Goal: Information Seeking & Learning: Learn about a topic

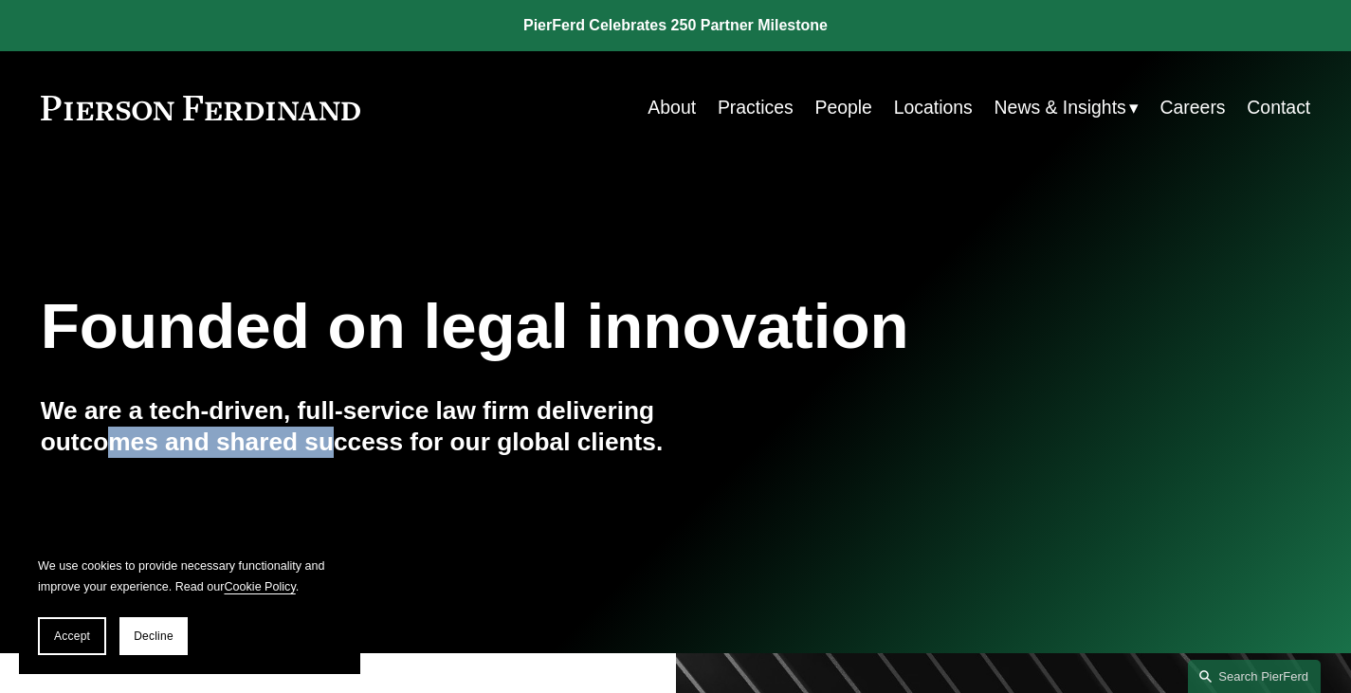
drag, startPoint x: 116, startPoint y: 443, endPoint x: 338, endPoint y: 441, distance: 222.8
click at [338, 441] on h4 "We are a tech-driven, full-service law firm delivering outcomes and shared succ…" at bounding box center [358, 427] width 635 height 64
click at [676, 110] on link "About" at bounding box center [671, 107] width 48 height 37
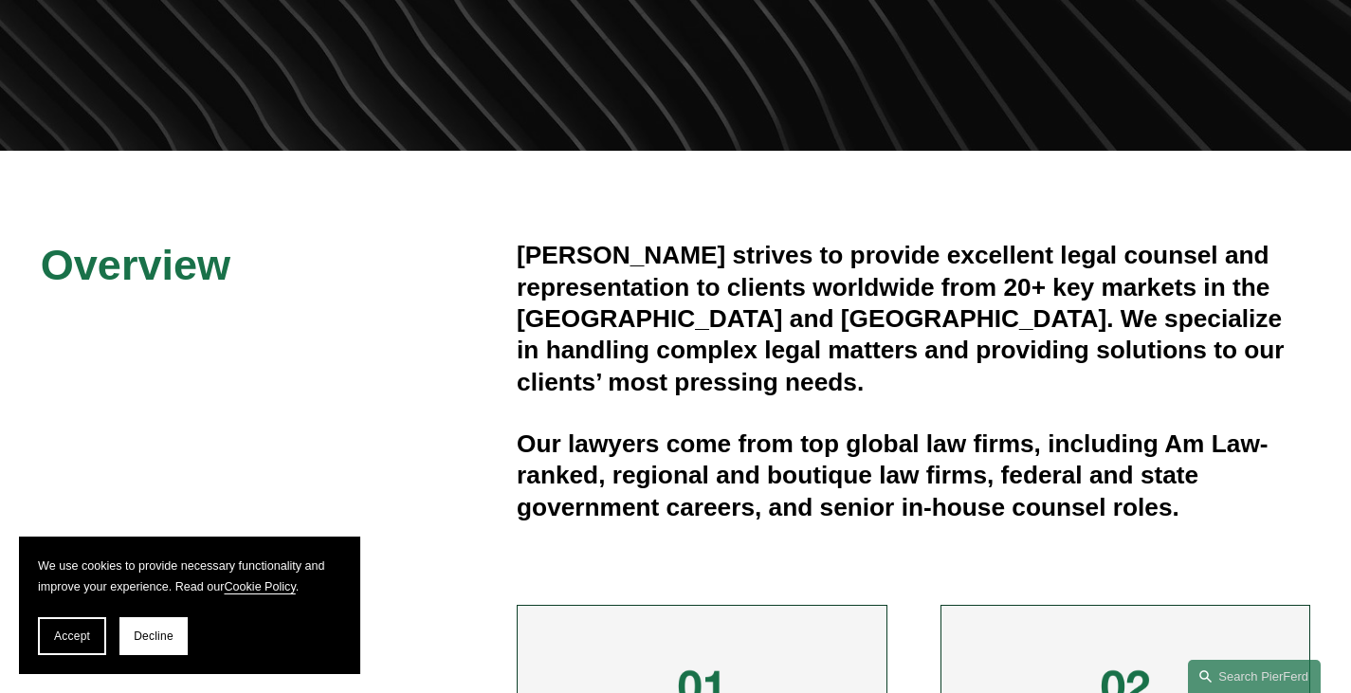
scroll to position [379, 0]
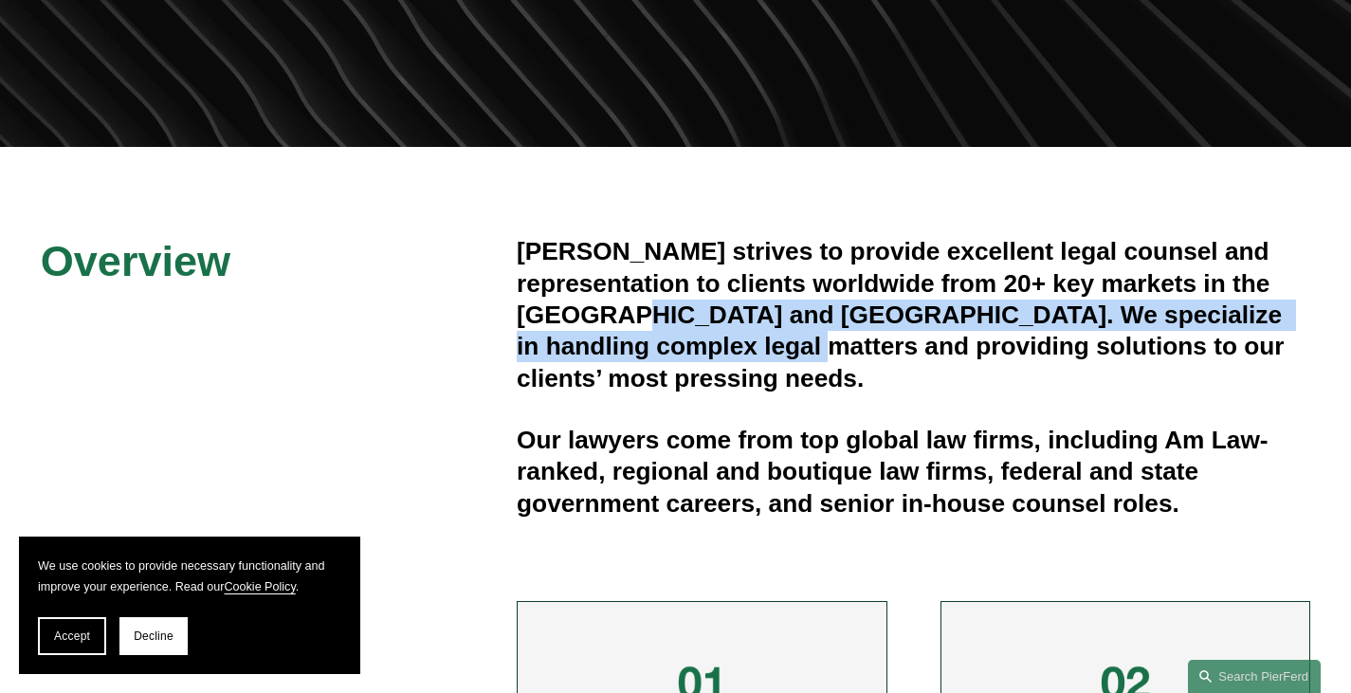
drag, startPoint x: 569, startPoint y: 322, endPoint x: 682, endPoint y: 337, distance: 113.8
click at [682, 337] on h4 "[PERSON_NAME] strives to provide excellent legal counsel and representation to …" at bounding box center [913, 315] width 793 height 158
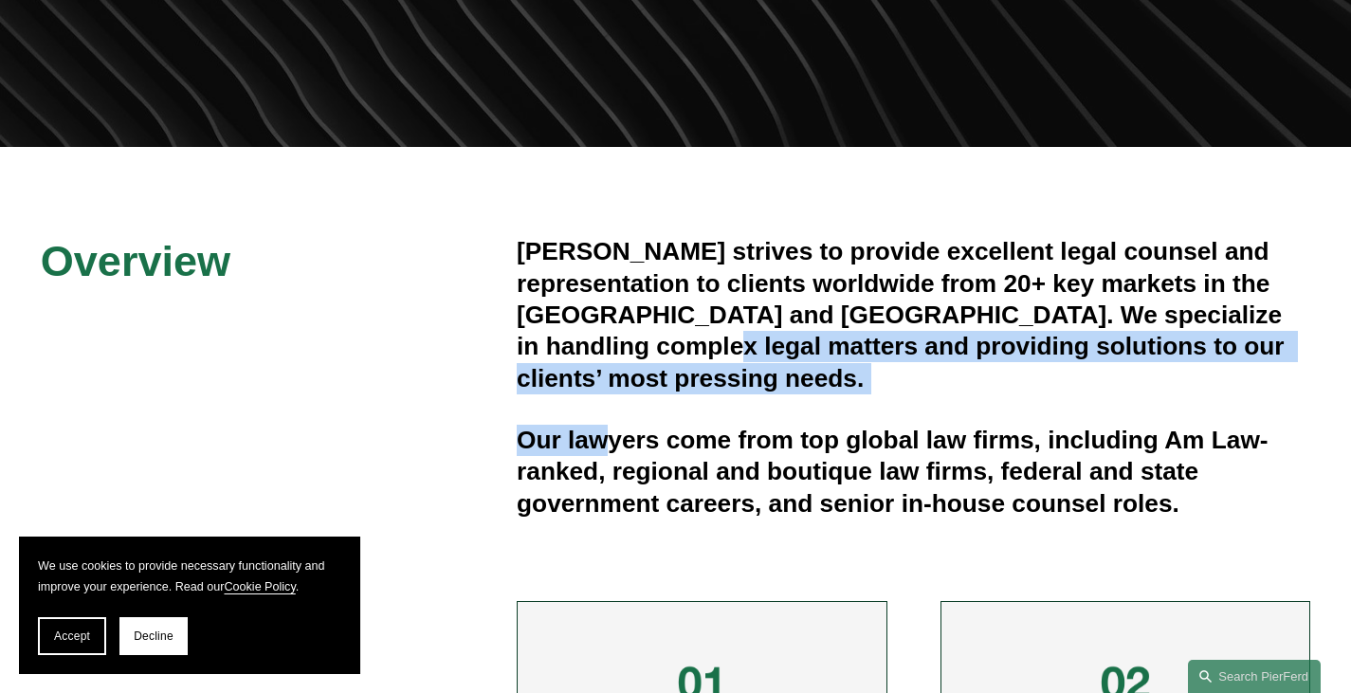
drag, startPoint x: 588, startPoint y: 351, endPoint x: 603, endPoint y: 376, distance: 29.7
click at [603, 376] on div "[PERSON_NAME] strives to provide excellent legal counsel and representation to …" at bounding box center [913, 377] width 793 height 283
click at [604, 368] on div "[PERSON_NAME] strives to provide excellent legal counsel and representation to …" at bounding box center [913, 377] width 793 height 283
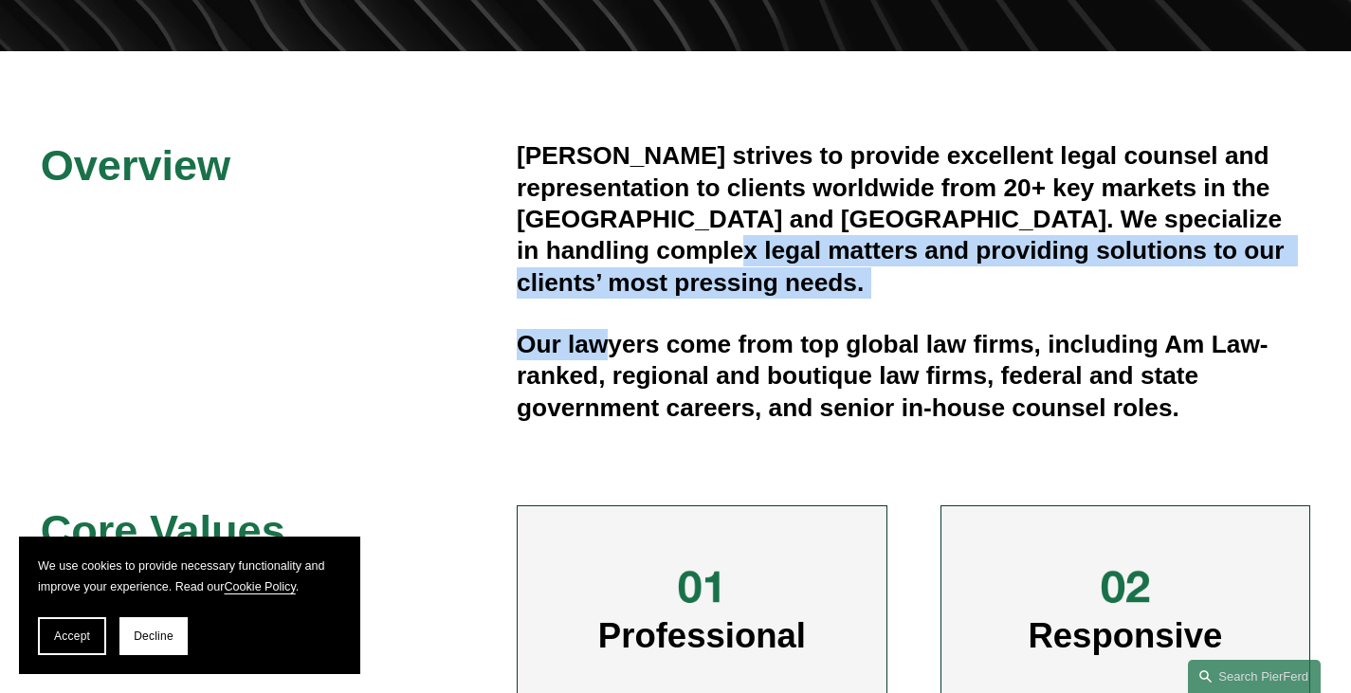
scroll to position [569, 0]
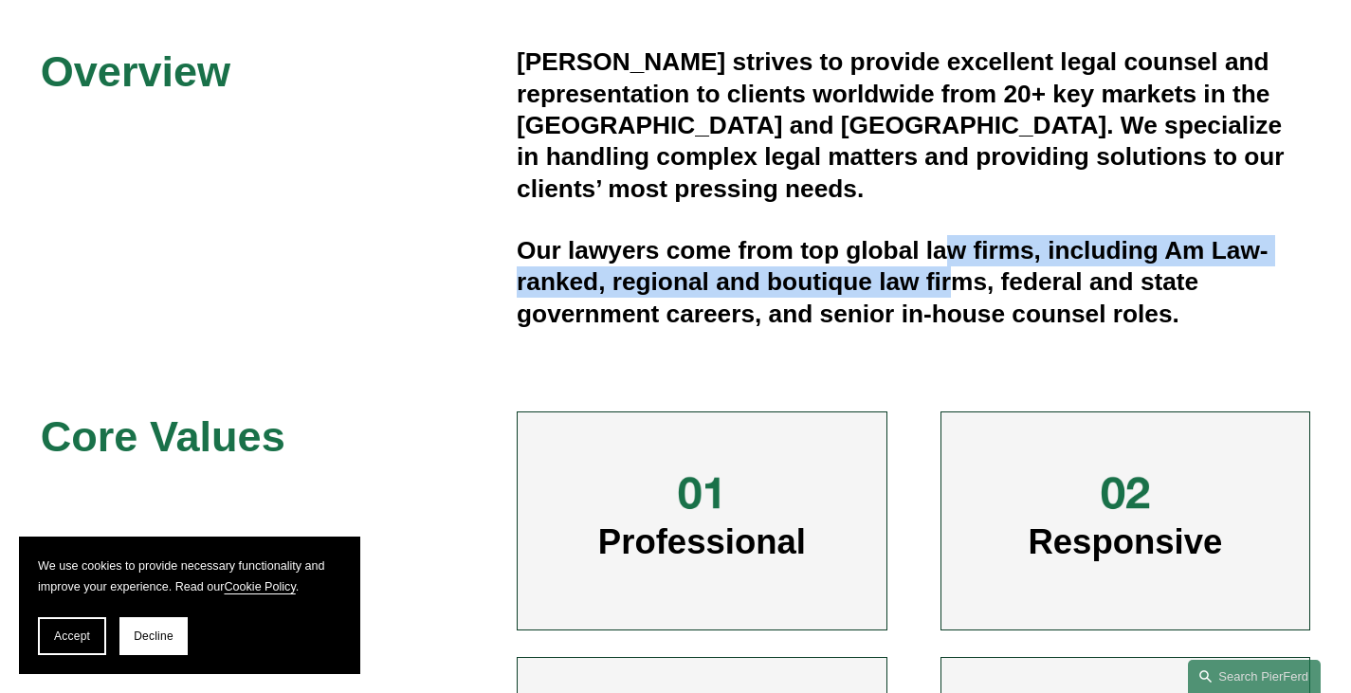
drag, startPoint x: 948, startPoint y: 226, endPoint x: 958, endPoint y: 268, distance: 43.9
click at [958, 268] on h4 "Our lawyers come from top global law firms, including Am Law-ranked, regional a…" at bounding box center [913, 282] width 793 height 95
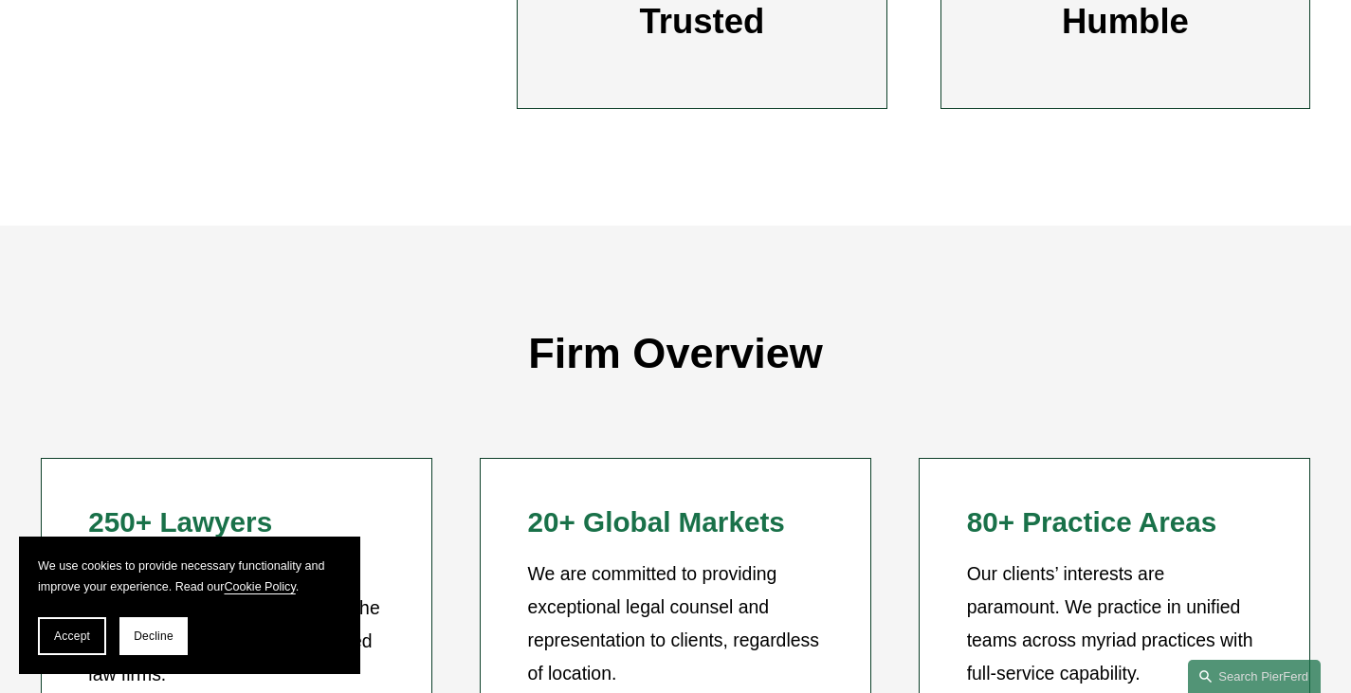
scroll to position [1422, 0]
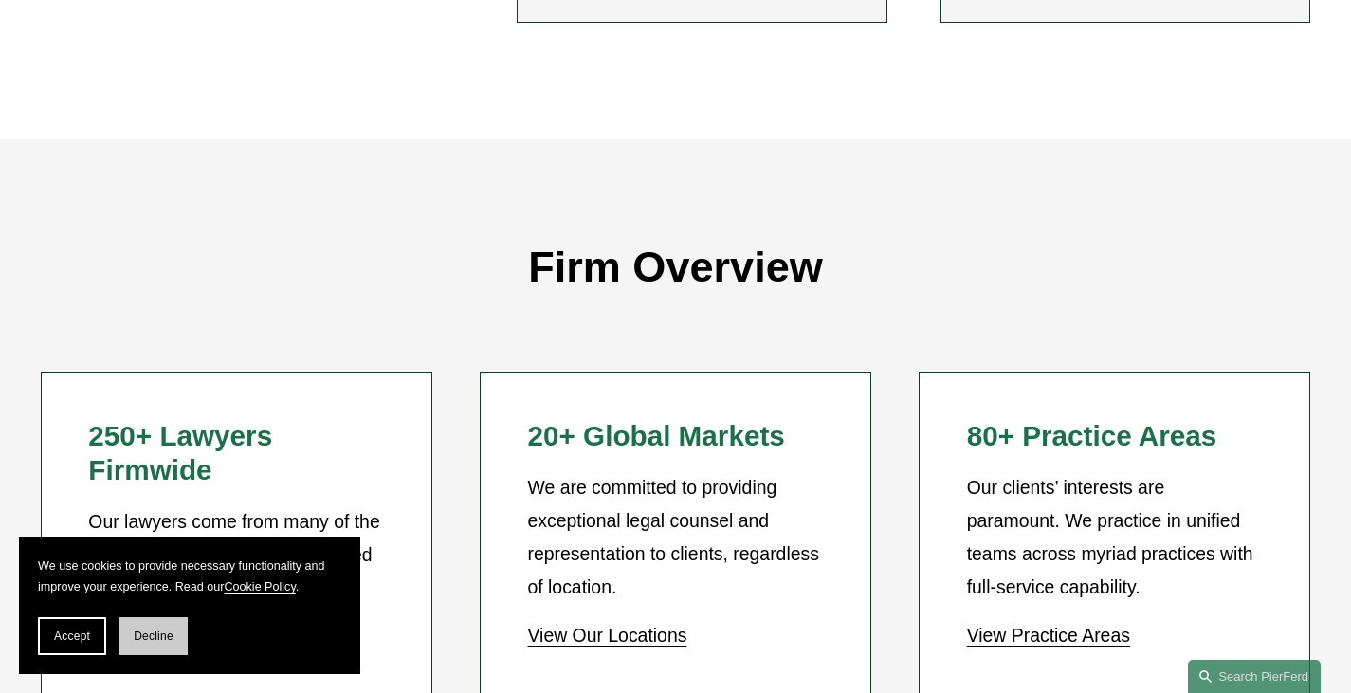
click at [145, 642] on span "Decline" at bounding box center [154, 635] width 40 height 13
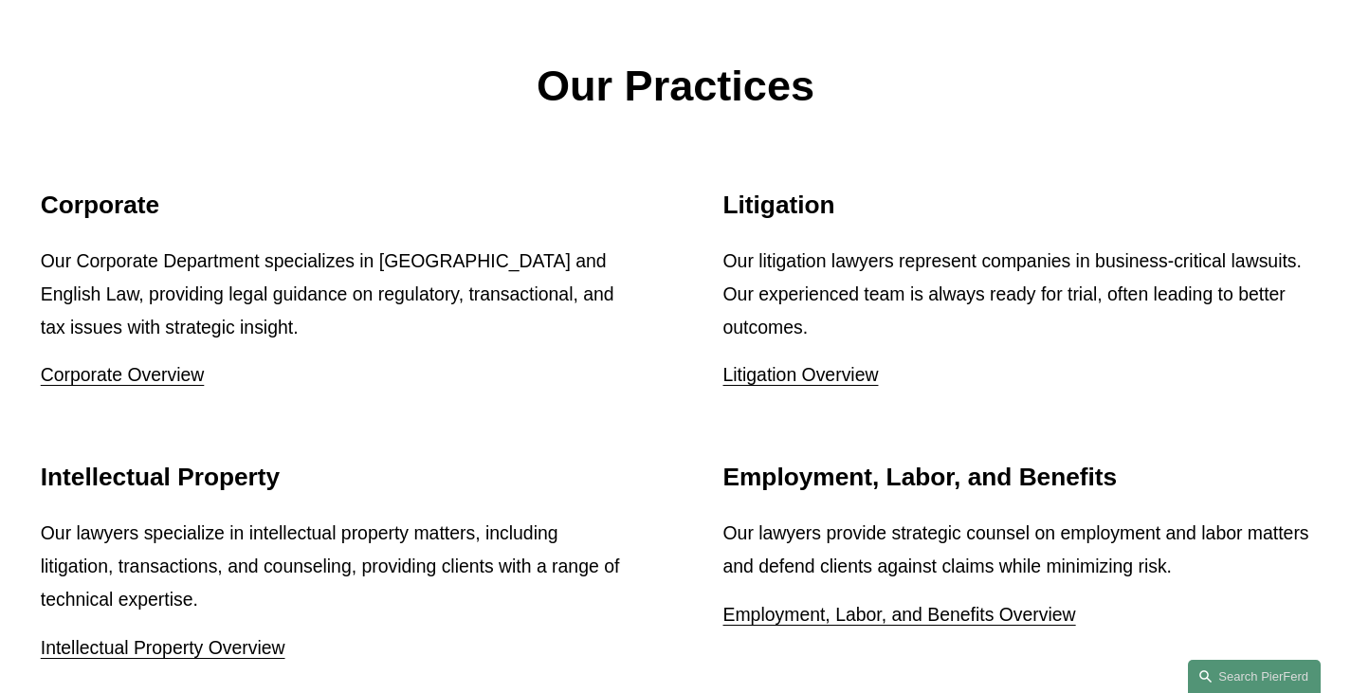
scroll to position [2464, 0]
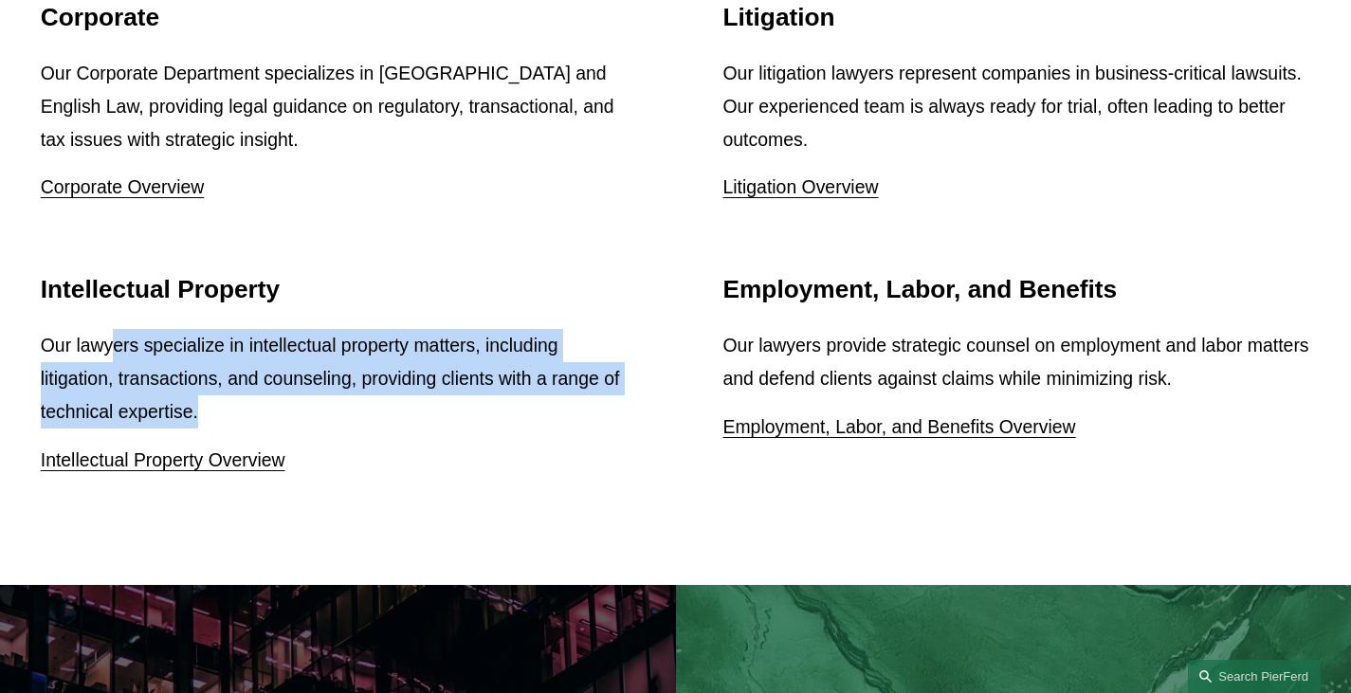
drag, startPoint x: 111, startPoint y: 359, endPoint x: 324, endPoint y: 412, distance: 219.8
click at [324, 412] on p "Our lawyers specialize in intellectual property matters, including litigation, …" at bounding box center [335, 379] width 588 height 100
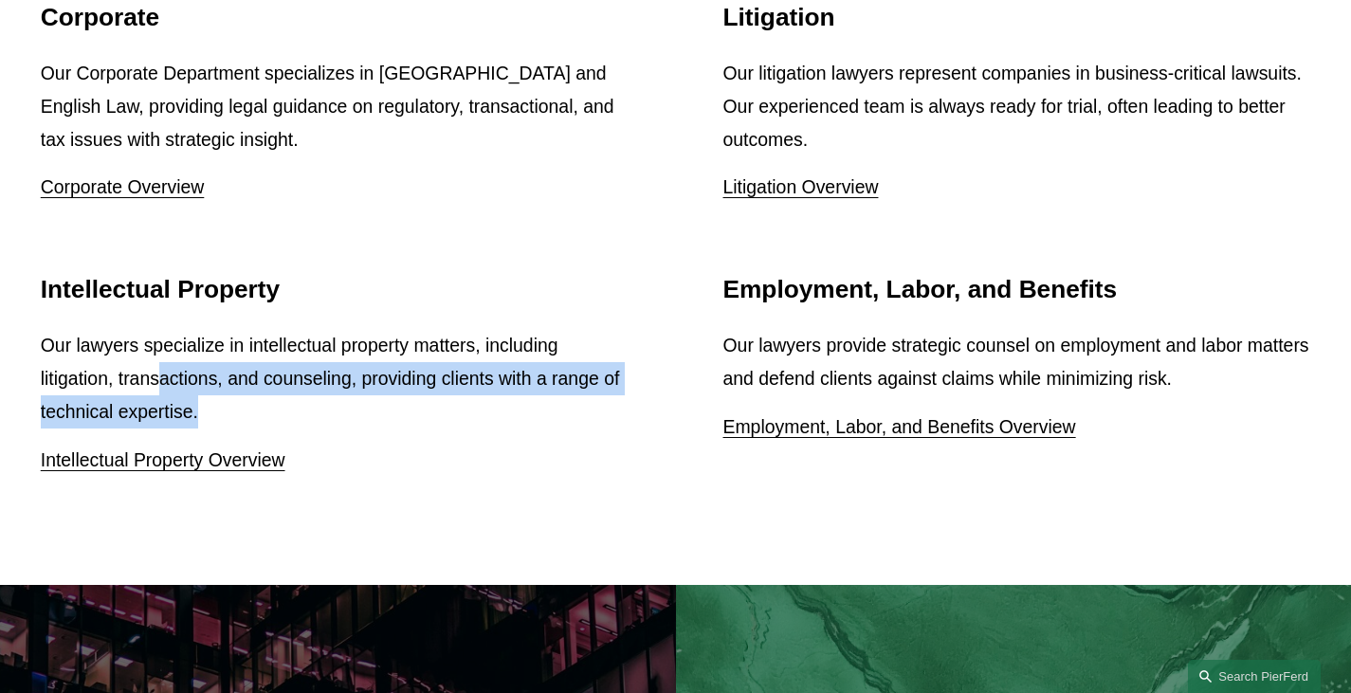
drag, startPoint x: 164, startPoint y: 390, endPoint x: 292, endPoint y: 418, distance: 131.1
click at [292, 418] on p "Our lawyers specialize in intellectual property matters, including litigation, …" at bounding box center [335, 379] width 588 height 100
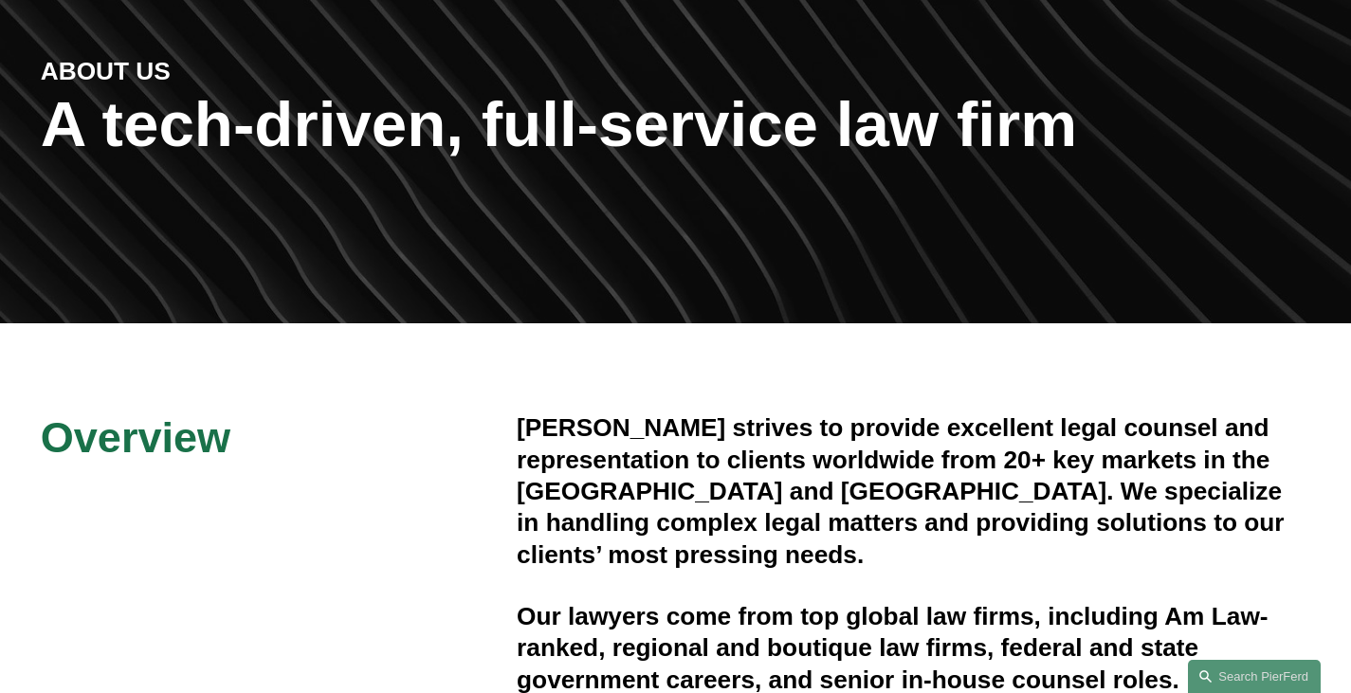
scroll to position [0, 0]
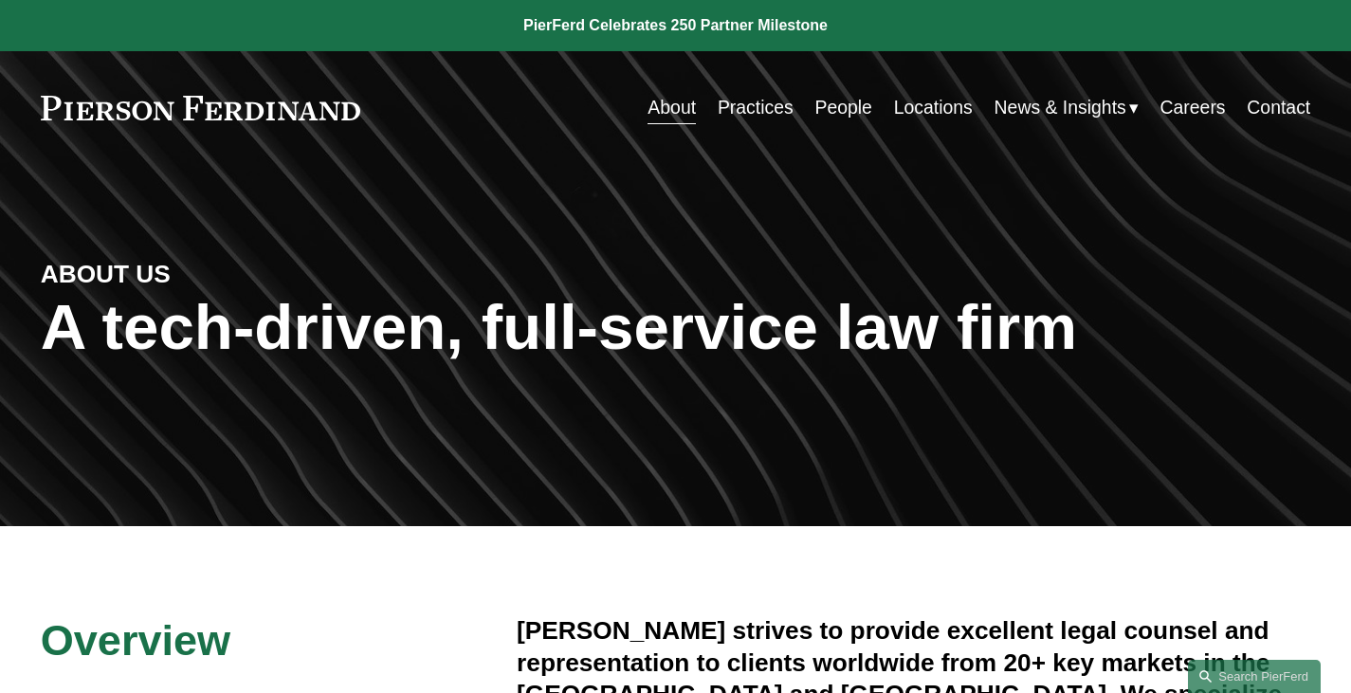
click at [768, 112] on link "Practices" at bounding box center [756, 107] width 76 height 37
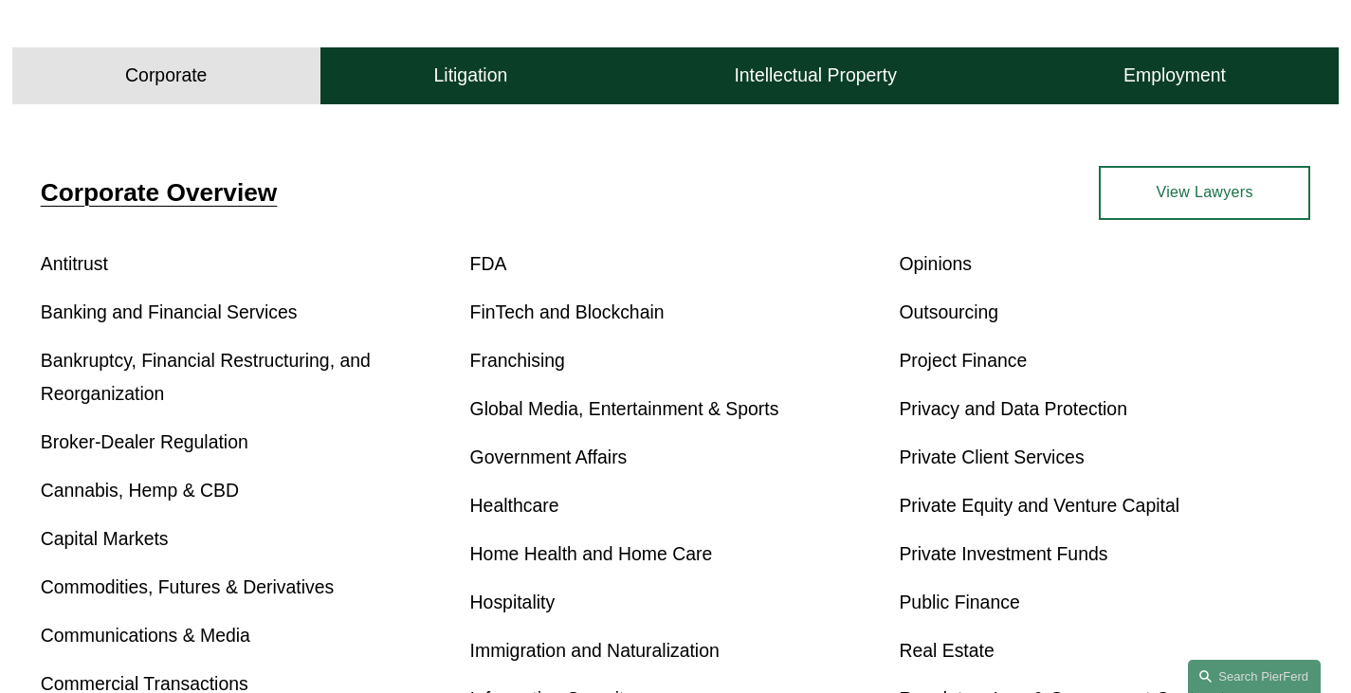
scroll to position [474, 0]
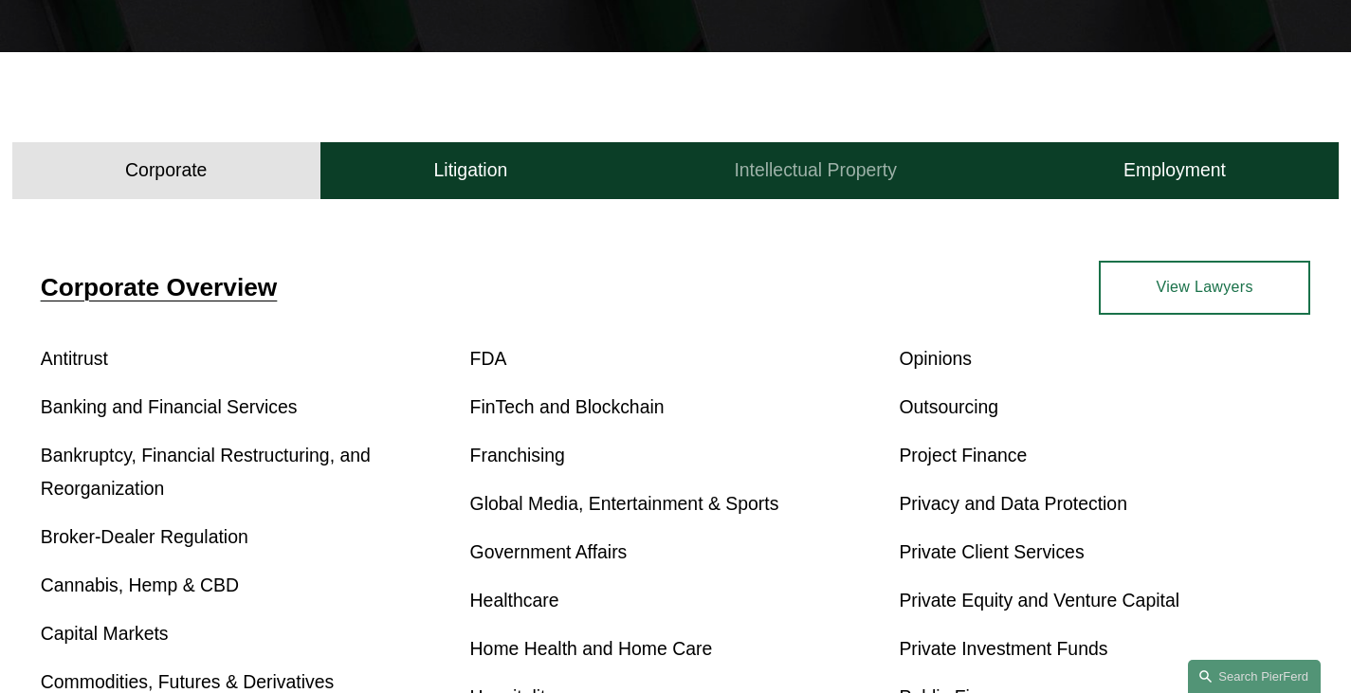
click at [822, 189] on button "Intellectual Property" at bounding box center [816, 170] width 390 height 57
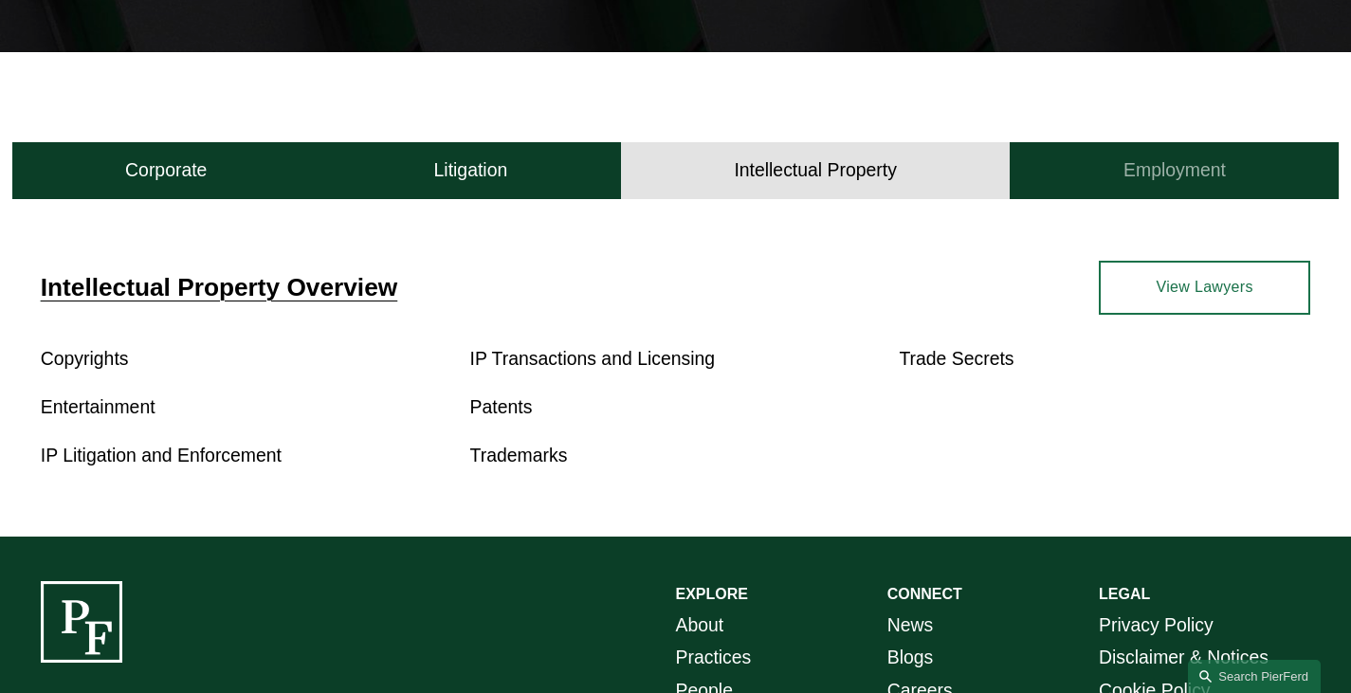
click at [1144, 176] on h4 "Employment" at bounding box center [1174, 170] width 102 height 24
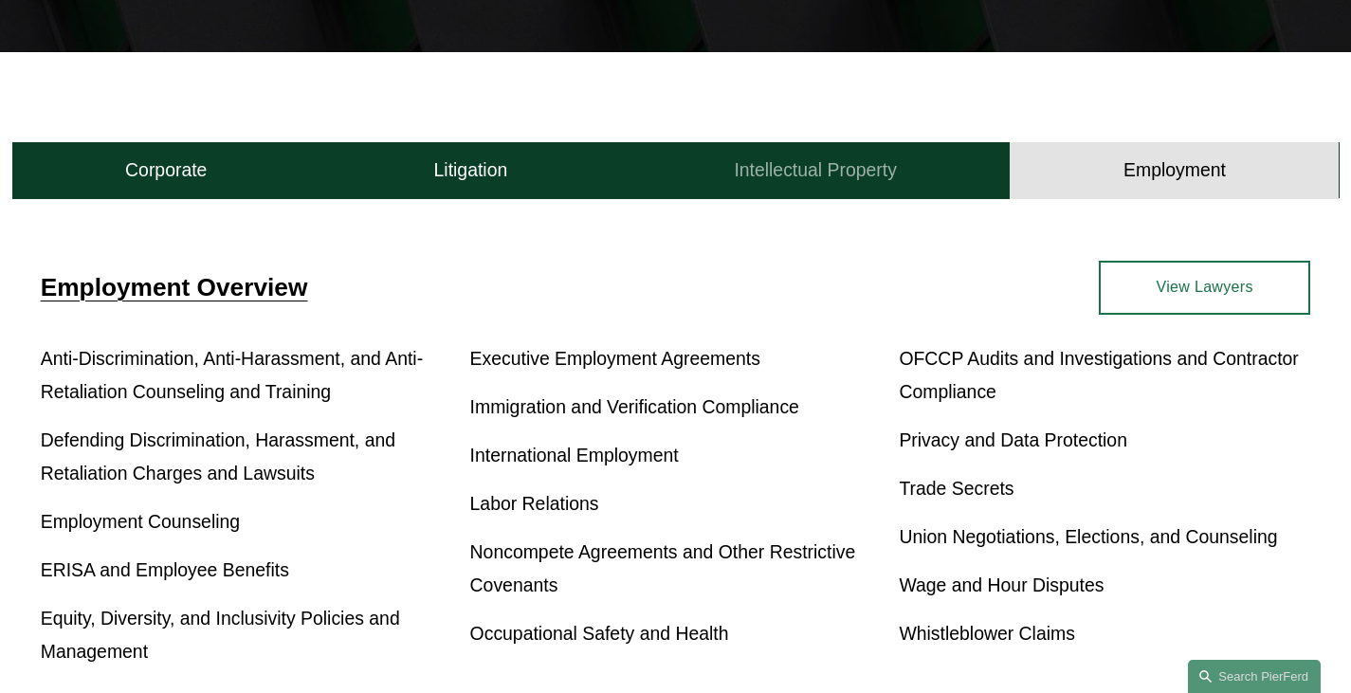
click at [785, 176] on h4 "Intellectual Property" at bounding box center [815, 170] width 163 height 24
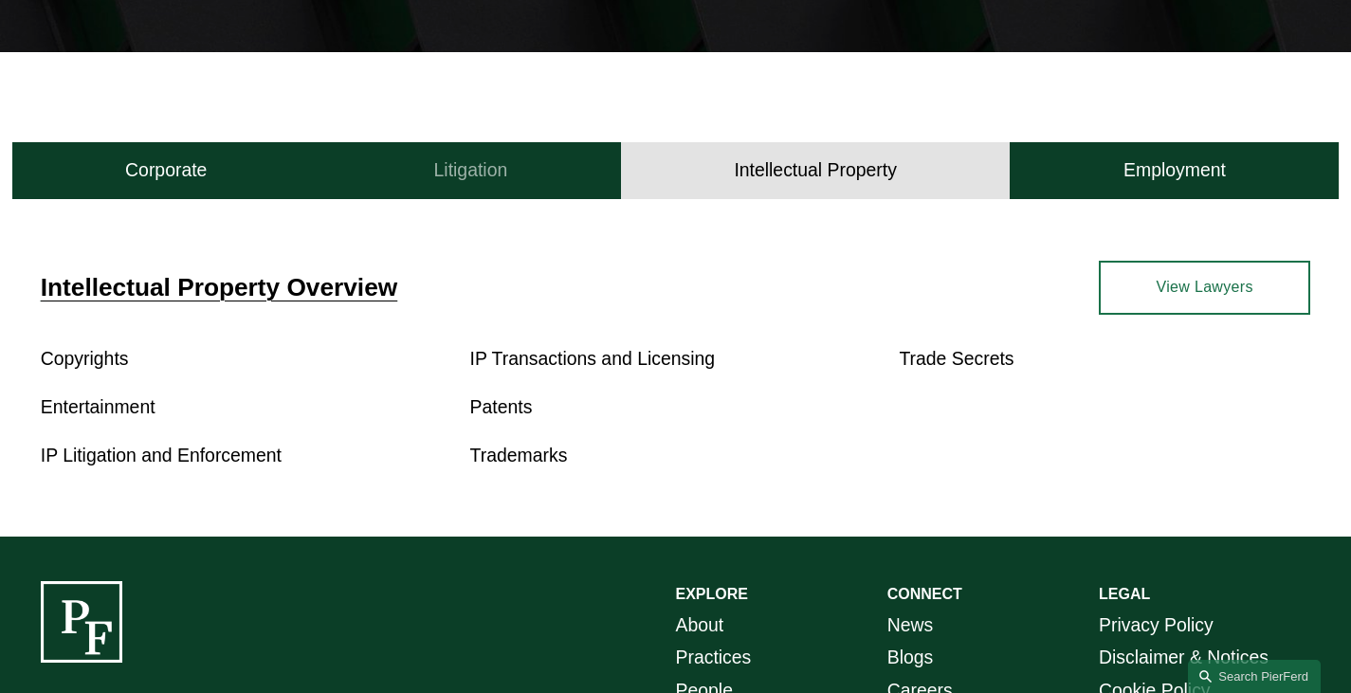
click at [547, 165] on button "Litigation" at bounding box center [470, 170] width 300 height 57
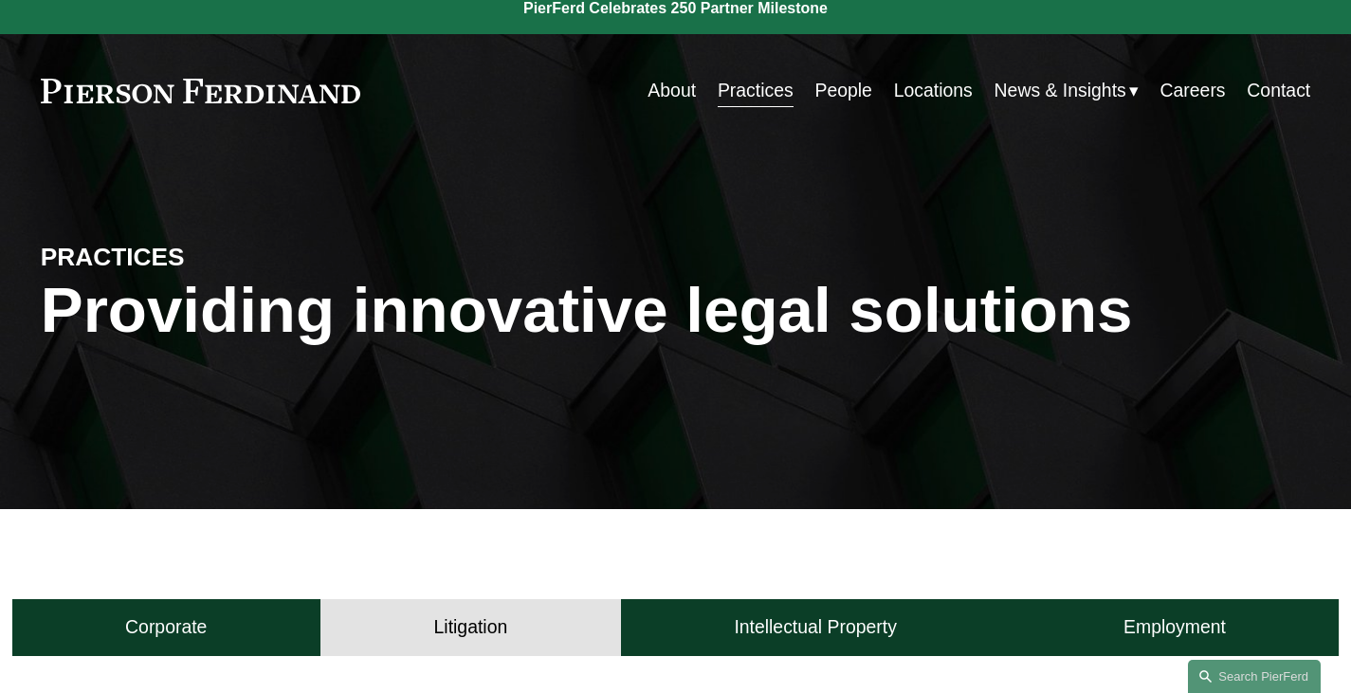
scroll to position [0, 0]
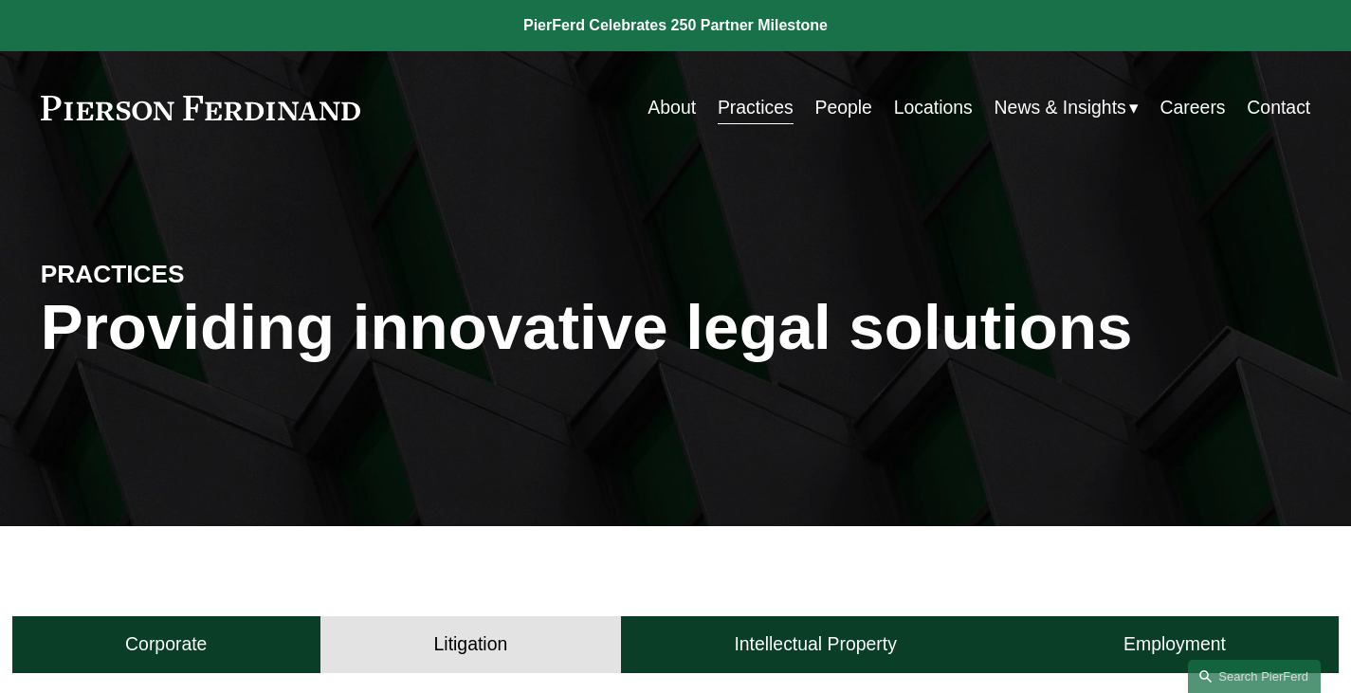
click at [251, 110] on link at bounding box center [201, 108] width 320 height 25
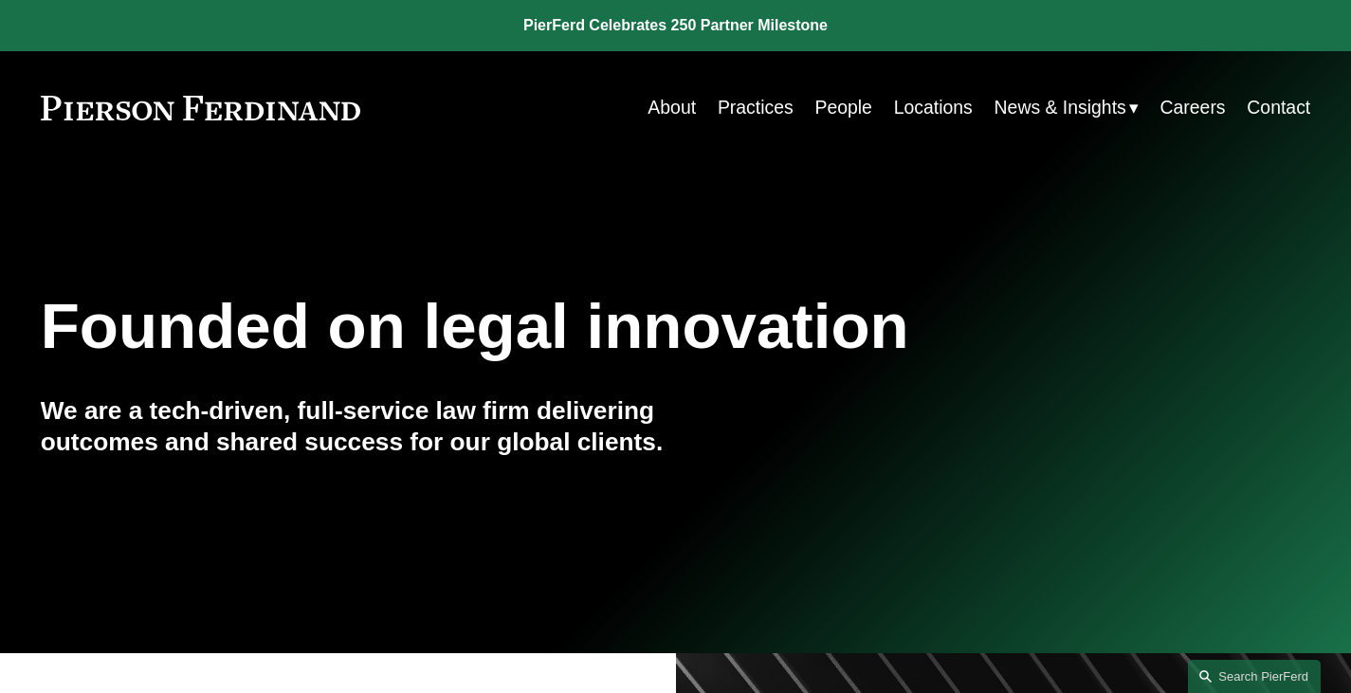
click at [689, 631] on div "Founded on legal innovation We are a tech-driven, full-service law firm deliver…" at bounding box center [675, 408] width 1351 height 489
